Goal: Transaction & Acquisition: Purchase product/service

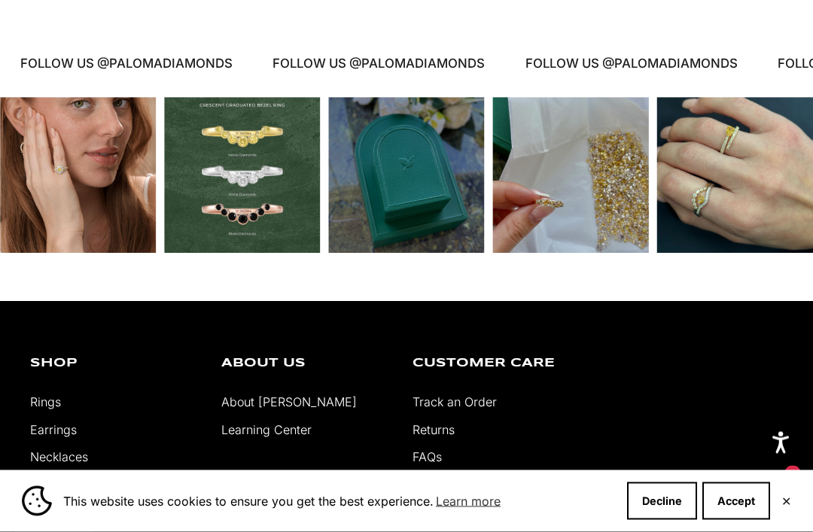
scroll to position [2774, 0]
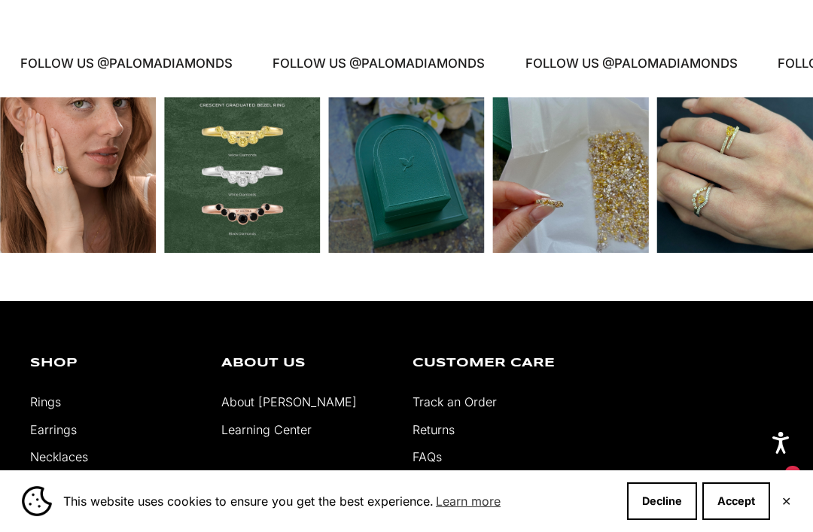
click at [735, 512] on button "Accept" at bounding box center [737, 502] width 68 height 38
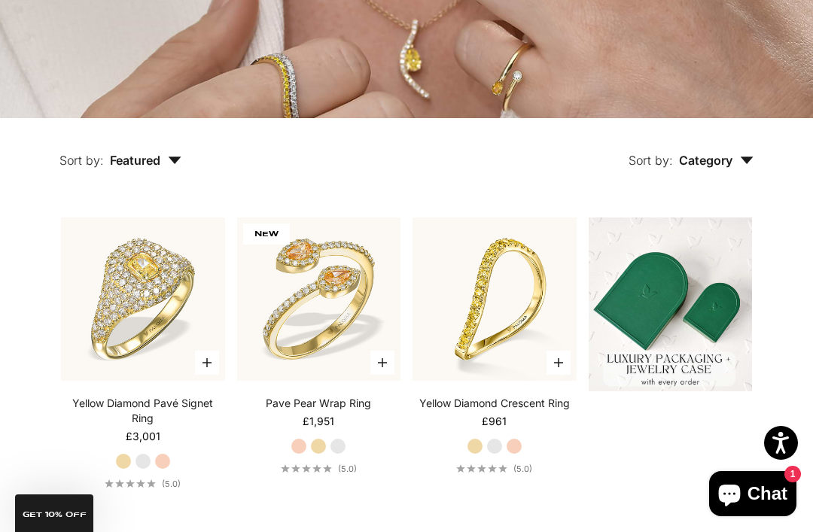
scroll to position [0, 0]
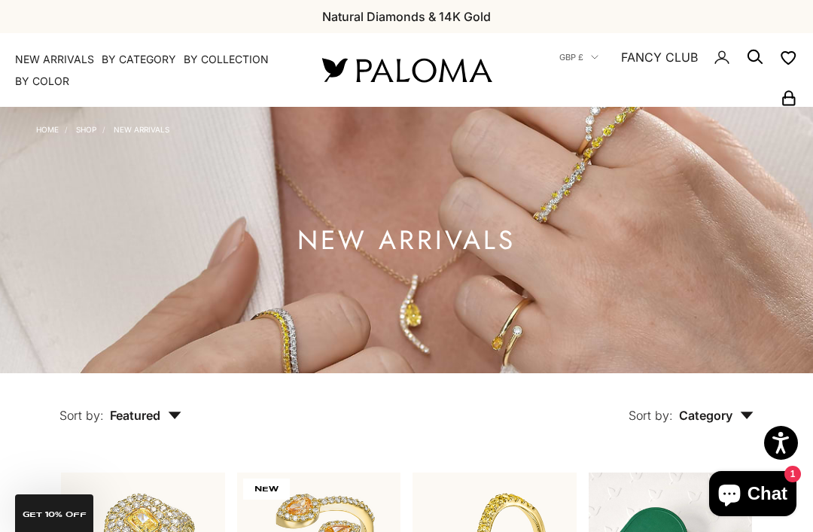
click at [523, 326] on img at bounding box center [406, 240] width 813 height 267
click at [471, 318] on img at bounding box center [406, 240] width 813 height 267
click at [484, 317] on img at bounding box center [406, 240] width 813 height 267
click at [480, 309] on img at bounding box center [406, 240] width 813 height 267
click at [475, 313] on img at bounding box center [406, 240] width 813 height 267
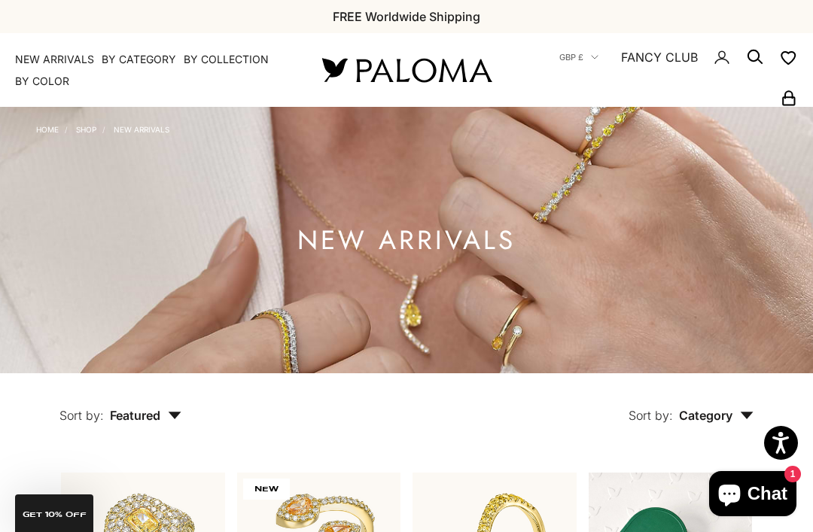
click at [478, 323] on img at bounding box center [406, 240] width 813 height 267
click at [487, 318] on img at bounding box center [406, 240] width 813 height 267
click at [482, 316] on img at bounding box center [406, 240] width 813 height 267
click at [484, 322] on img at bounding box center [406, 240] width 813 height 267
click at [50, 63] on link "NEW ARRIVALS" at bounding box center [54, 59] width 79 height 15
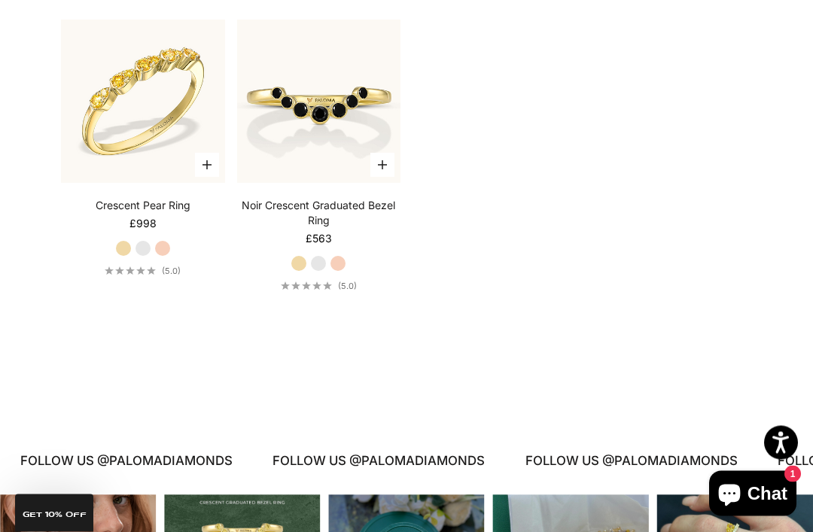
scroll to position [2376, 0]
